Goal: Check status: Check status

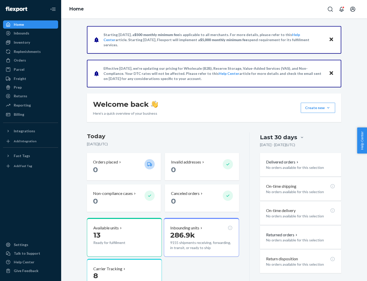
click at [329, 108] on button "Create new Create new inbound Create new order Create new product" at bounding box center [318, 108] width 34 height 10
click at [21, 33] on div "Inbounds" at bounding box center [22, 33] width 16 height 5
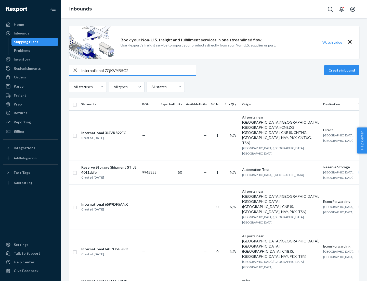
type input "International 7QKVYB5C29"
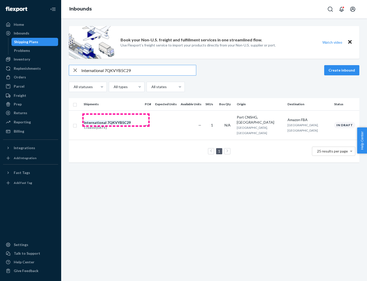
click at [116, 125] on div "Created [DATE]" at bounding box center [107, 127] width 47 height 5
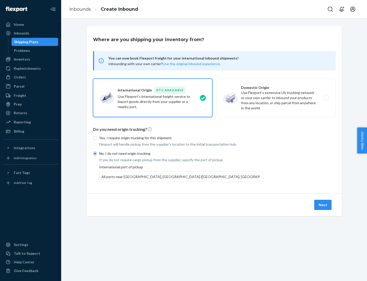
click at [324, 204] on button "Next" at bounding box center [323, 205] width 17 height 10
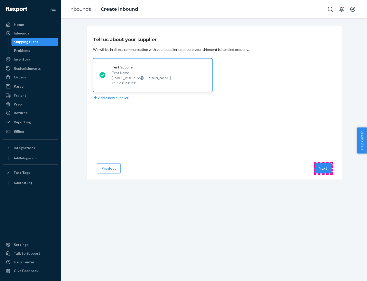
click at [324, 168] on button "Next" at bounding box center [323, 168] width 17 height 10
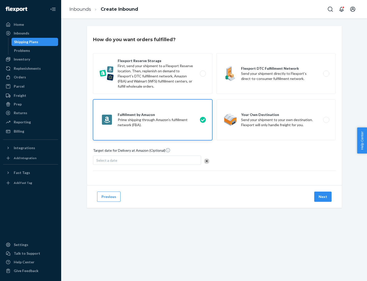
click at [324, 197] on button "Next" at bounding box center [323, 196] width 17 height 10
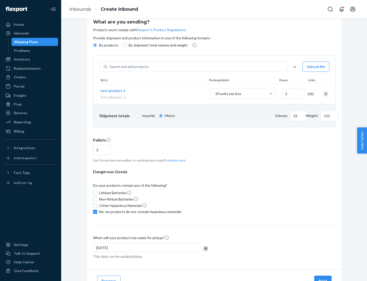
scroll to position [41, 0]
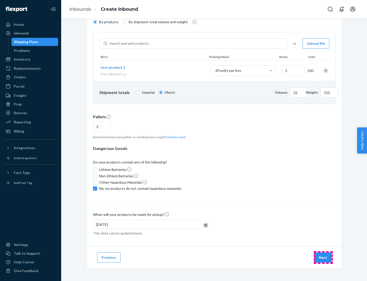
click at [324, 257] on button "Next" at bounding box center [323, 257] width 17 height 10
